Goal: Transaction & Acquisition: Subscribe to service/newsletter

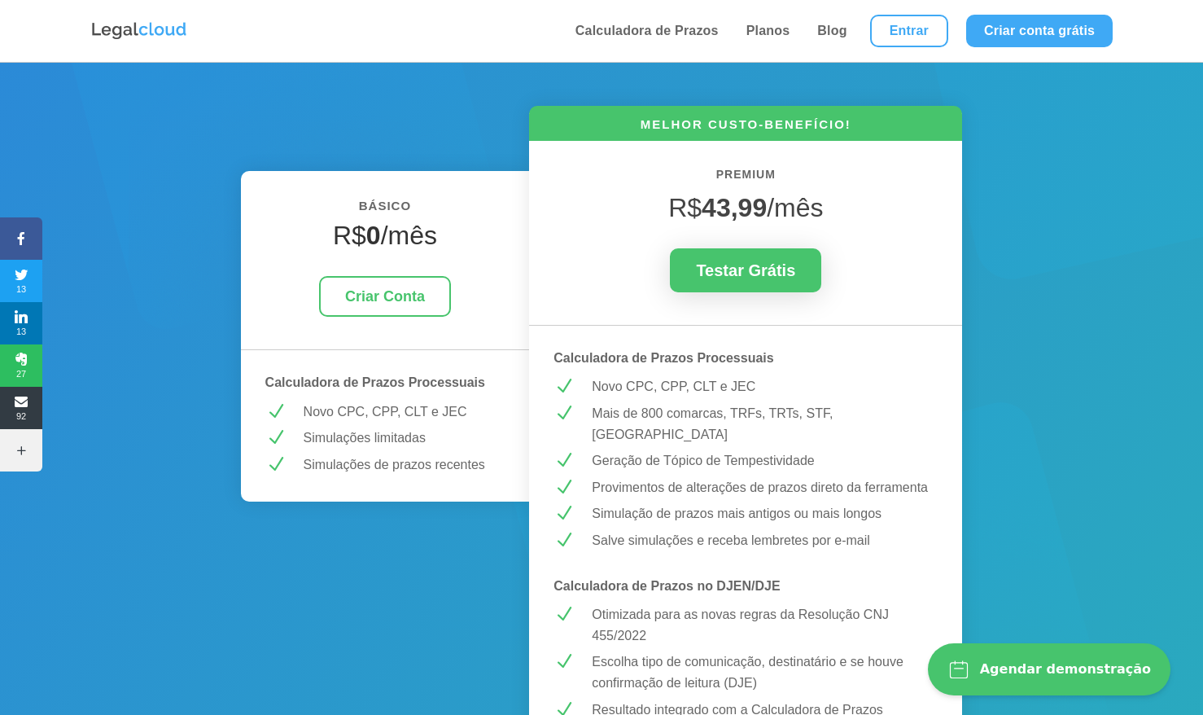
scroll to position [179, 0]
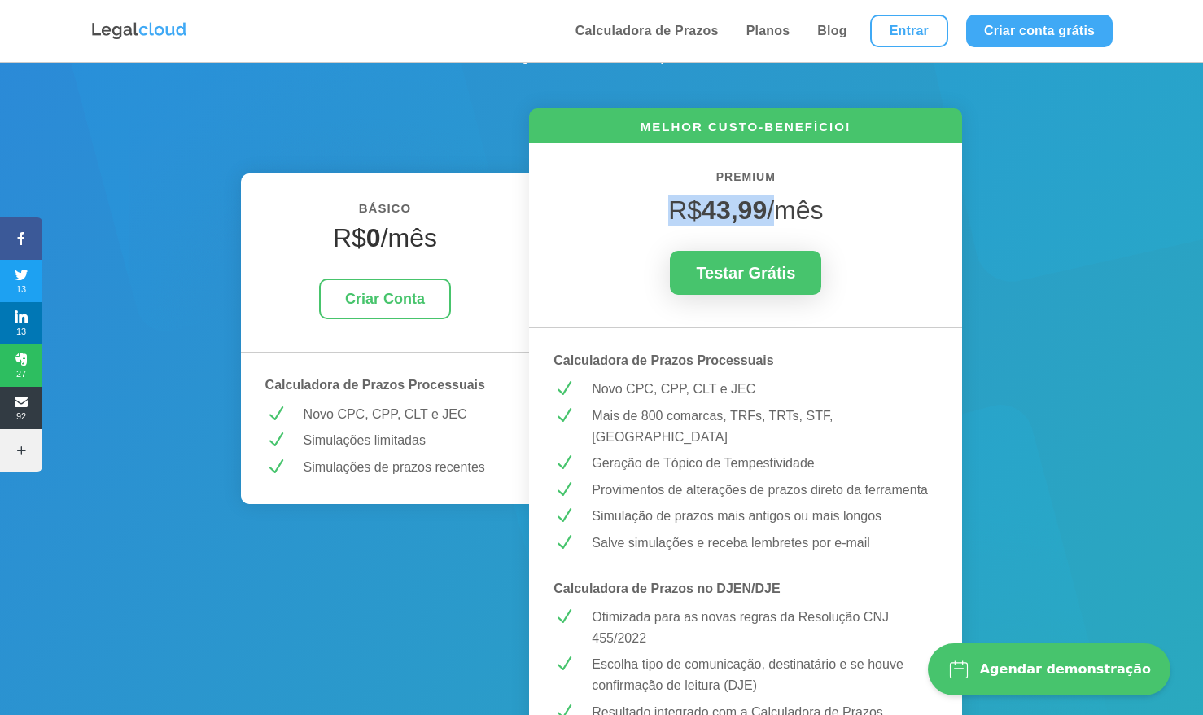
drag, startPoint x: 669, startPoint y: 210, endPoint x: 776, endPoint y: 206, distance: 106.7
click at [776, 206] on span "R$ 43,99 /mês" at bounding box center [745, 209] width 155 height 29
copy span "R$ 43,99 /"
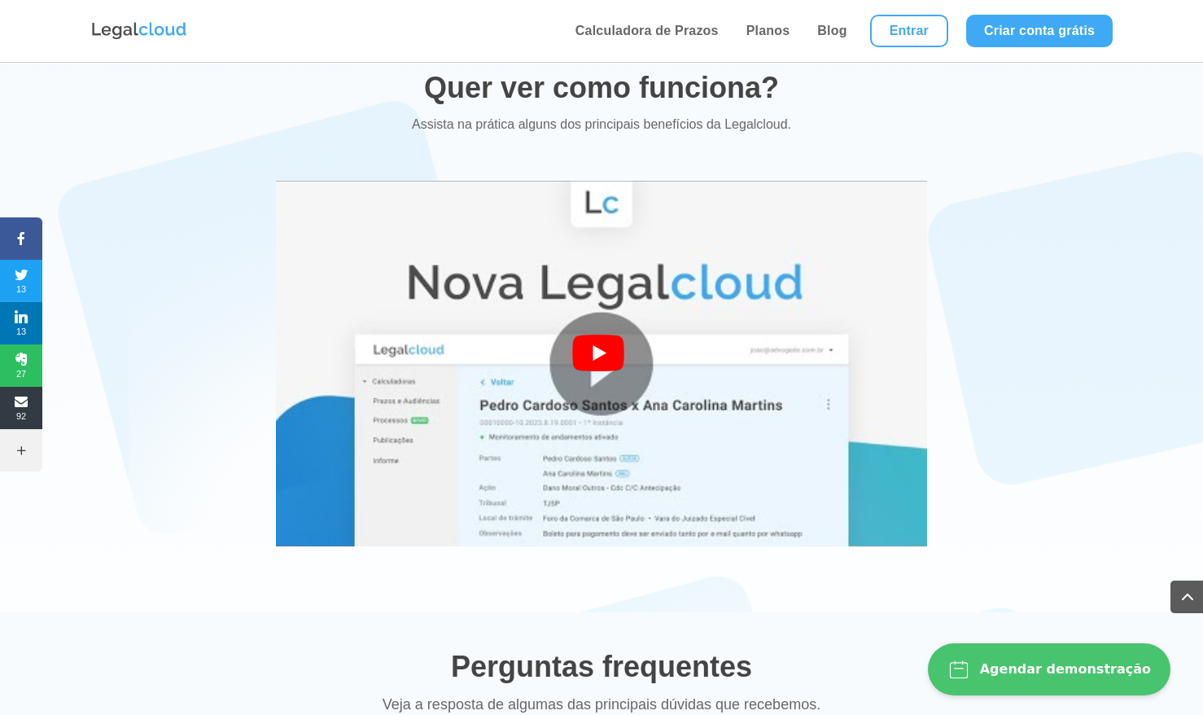
scroll to position [2948, 0]
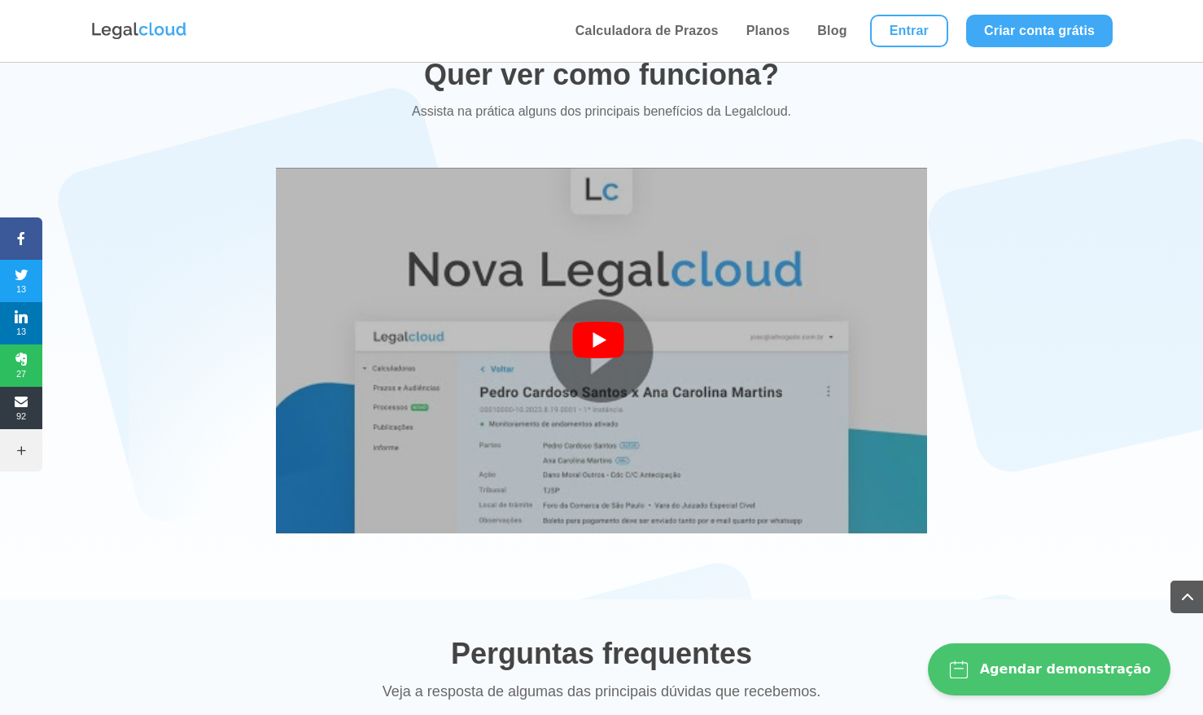
click at [552, 339] on img at bounding box center [601, 351] width 651 height 488
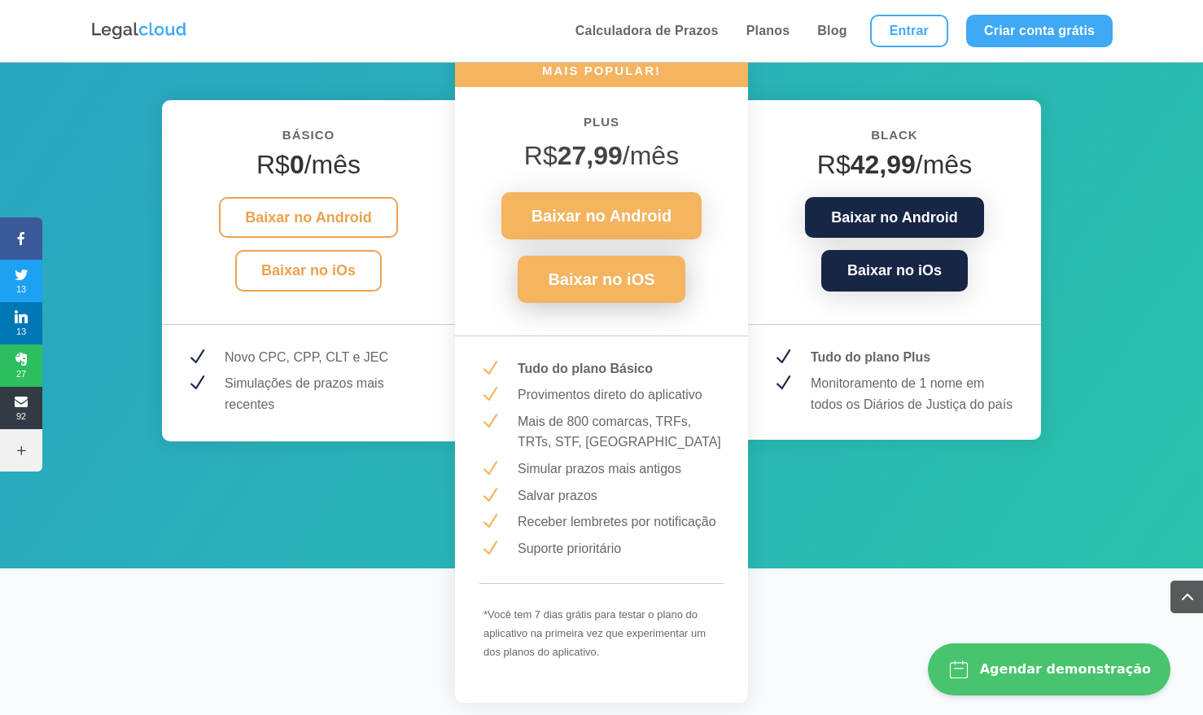
scroll to position [2233, 0]
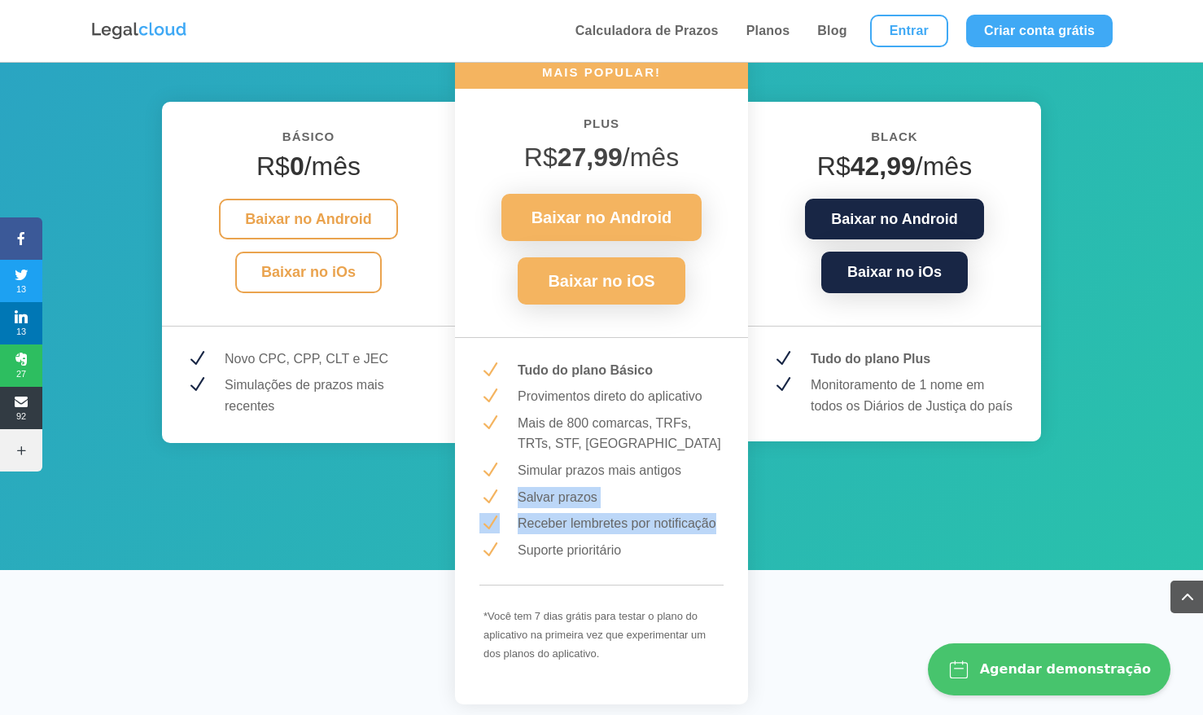
drag, startPoint x: 735, startPoint y: 501, endPoint x: 519, endPoint y: 470, distance: 218.8
click at [519, 470] on div "MAIS POPULAR! PLUS R$ 27,99 /mês Baixar no Android Baixar no iOS N Tudo do plan…" at bounding box center [601, 378] width 293 height 651
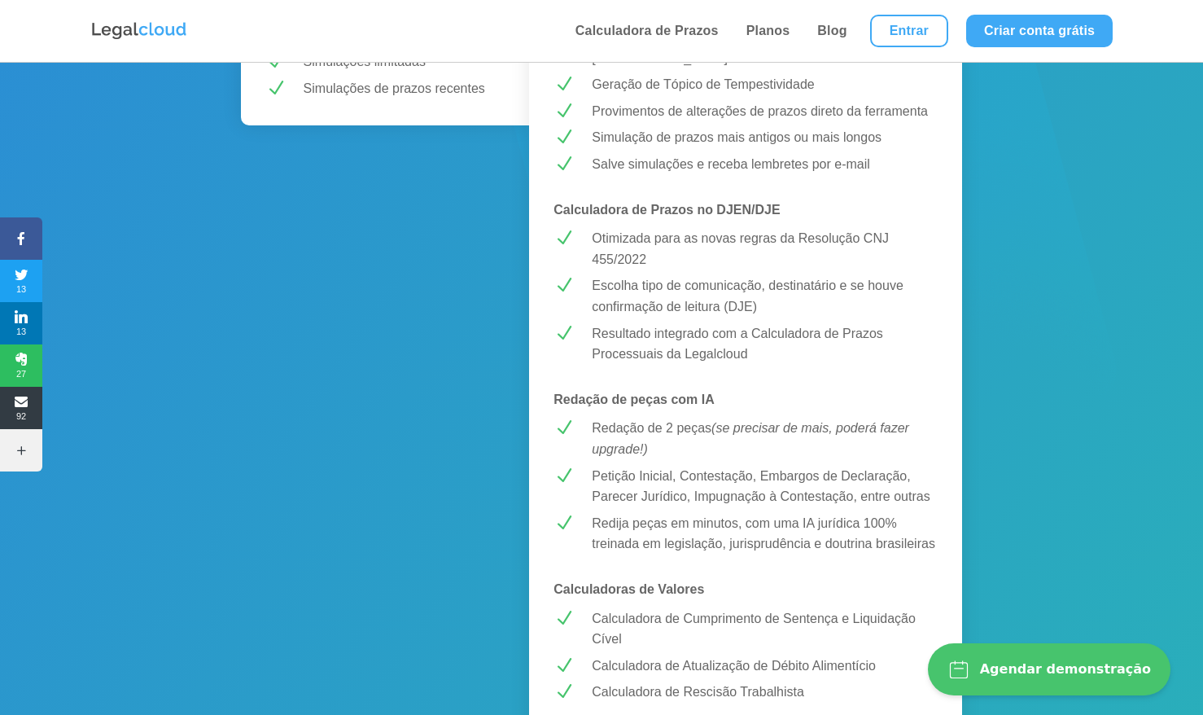
scroll to position [580, 0]
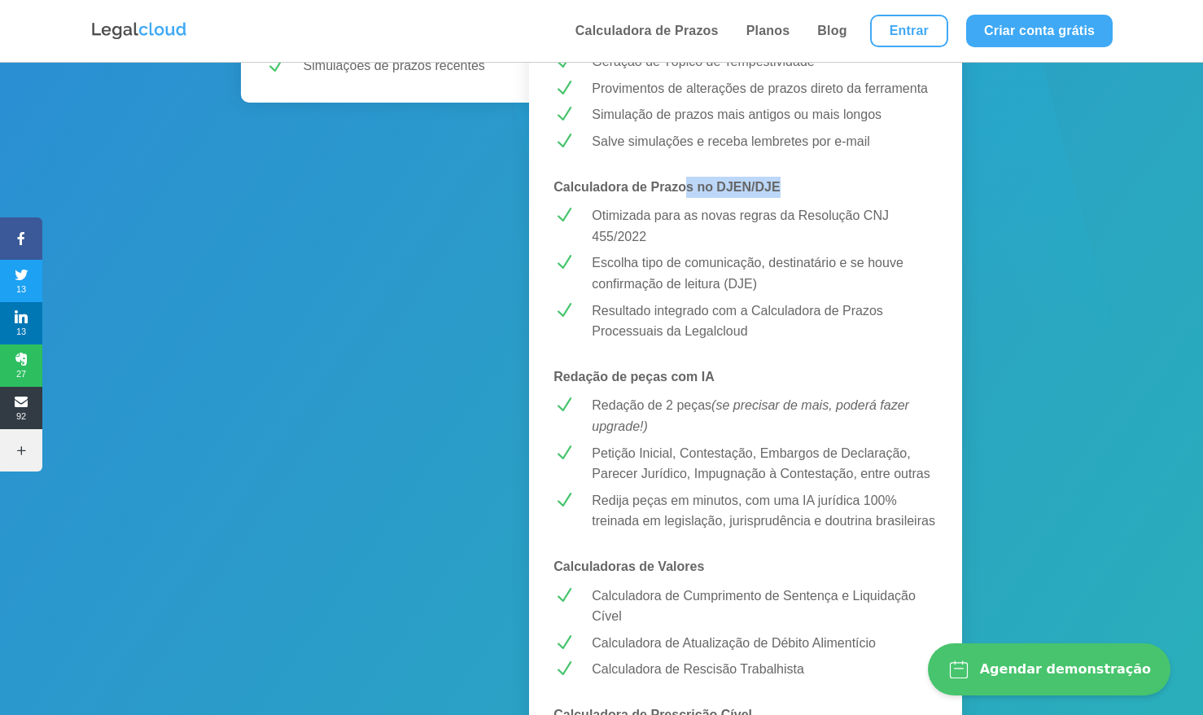
drag, startPoint x: 799, startPoint y: 167, endPoint x: 687, endPoint y: 165, distance: 111.5
click at [687, 177] on p "Calculadora de Prazos no DJEN/DJE" at bounding box center [746, 187] width 384 height 21
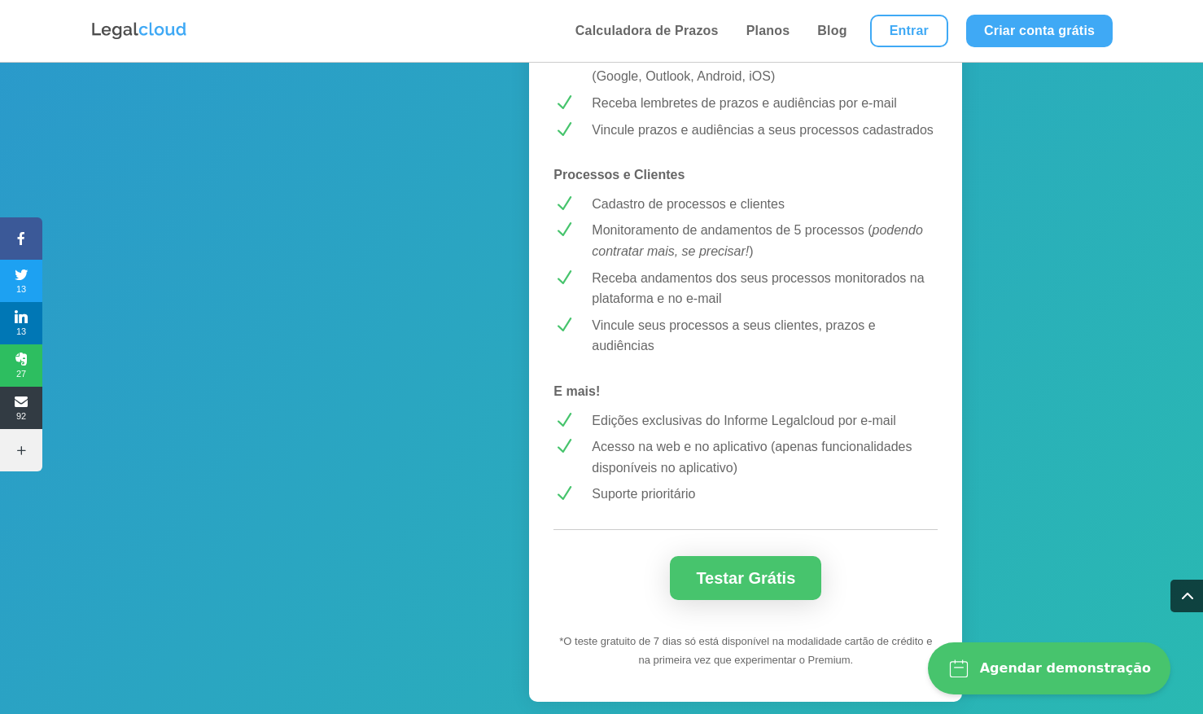
scroll to position [1403, 0]
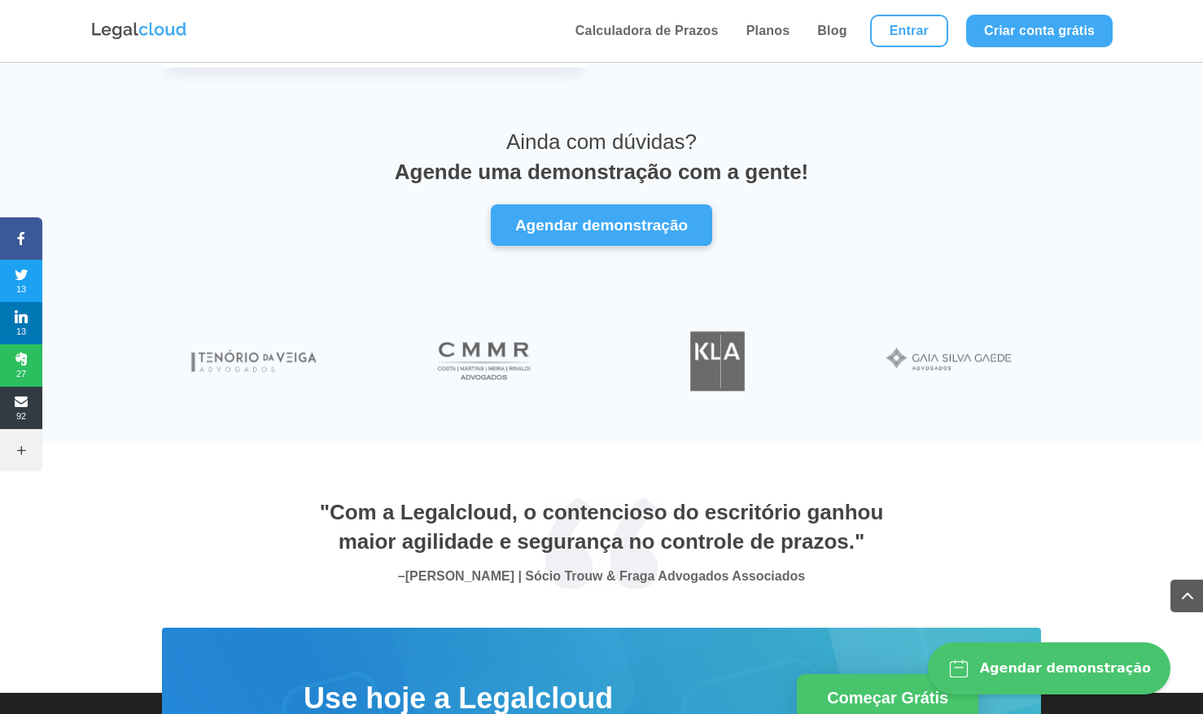
scroll to position [5697, 0]
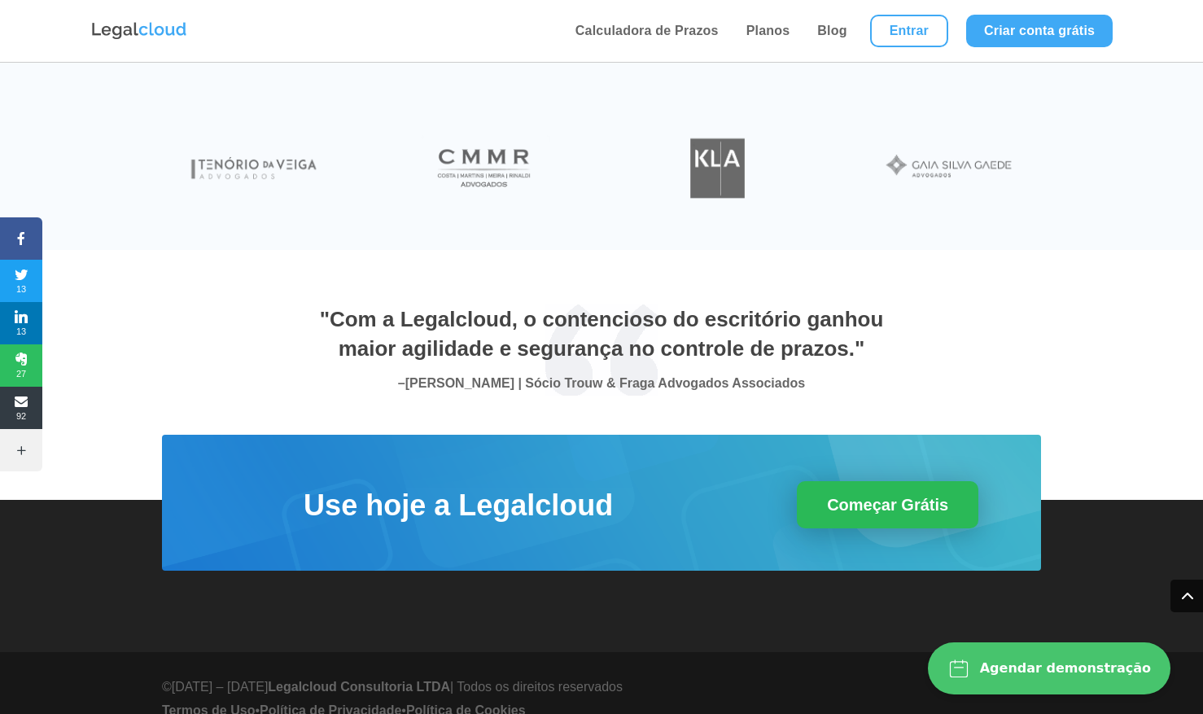
click at [919, 481] on link "Começar Grátis" at bounding box center [888, 504] width 182 height 47
click at [764, 38] on link "Planos" at bounding box center [769, 31] width 54 height 62
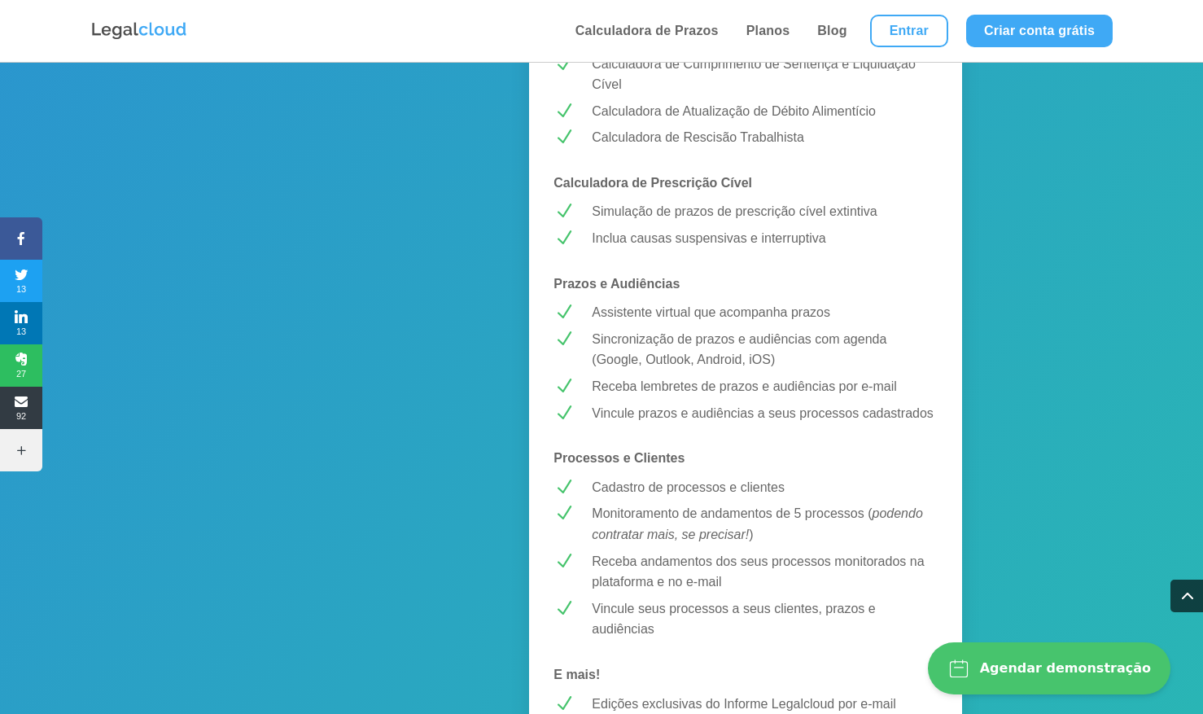
scroll to position [4407, 0]
